Goal: Information Seeking & Learning: Understand process/instructions

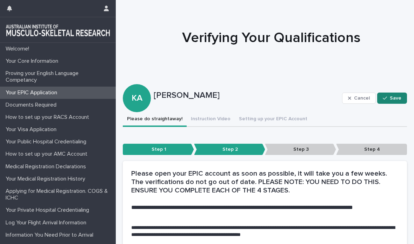
click at [392, 99] on span "Save" at bounding box center [396, 98] width 12 height 5
click at [307, 152] on p "Step 3" at bounding box center [300, 150] width 71 height 12
click at [168, 150] on p "Step 1" at bounding box center [158, 150] width 71 height 12
click at [395, 98] on span "Save" at bounding box center [396, 98] width 12 height 5
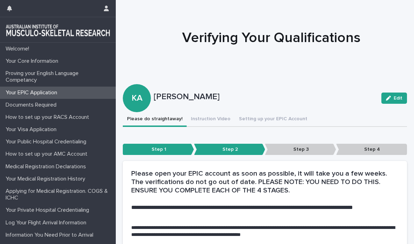
scroll to position [4, 0]
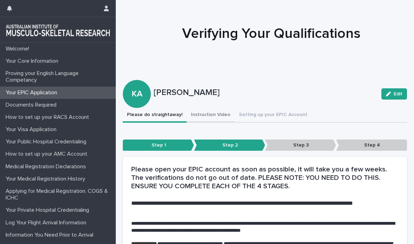
click at [208, 117] on button "Instruction Video" at bounding box center [211, 115] width 48 height 15
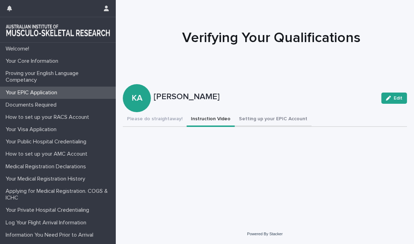
click at [265, 122] on button "Setting up your EPIC Account" at bounding box center [273, 119] width 77 height 15
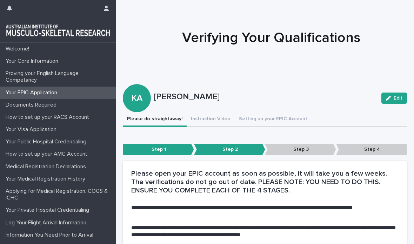
click at [304, 149] on p "Step 3" at bounding box center [300, 150] width 71 height 12
click at [303, 149] on p "Step 3" at bounding box center [300, 150] width 71 height 12
click at [304, 149] on p "Step 3" at bounding box center [300, 150] width 71 height 12
click at [289, 153] on p "Step 3" at bounding box center [300, 150] width 71 height 12
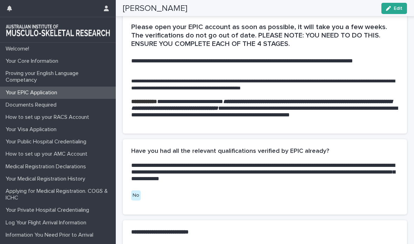
scroll to position [170, 0]
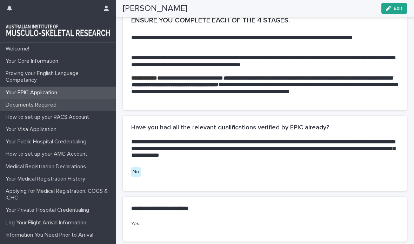
click at [35, 107] on p "Documents Required" at bounding box center [32, 105] width 59 height 7
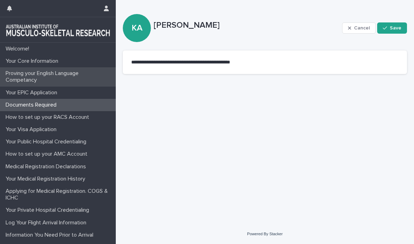
click at [39, 75] on p "Proving your English Language Competancy" at bounding box center [59, 76] width 113 height 13
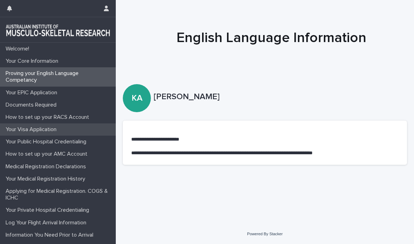
click at [44, 128] on p "Your Visa Application" at bounding box center [32, 129] width 59 height 7
